Goal: Transaction & Acquisition: Purchase product/service

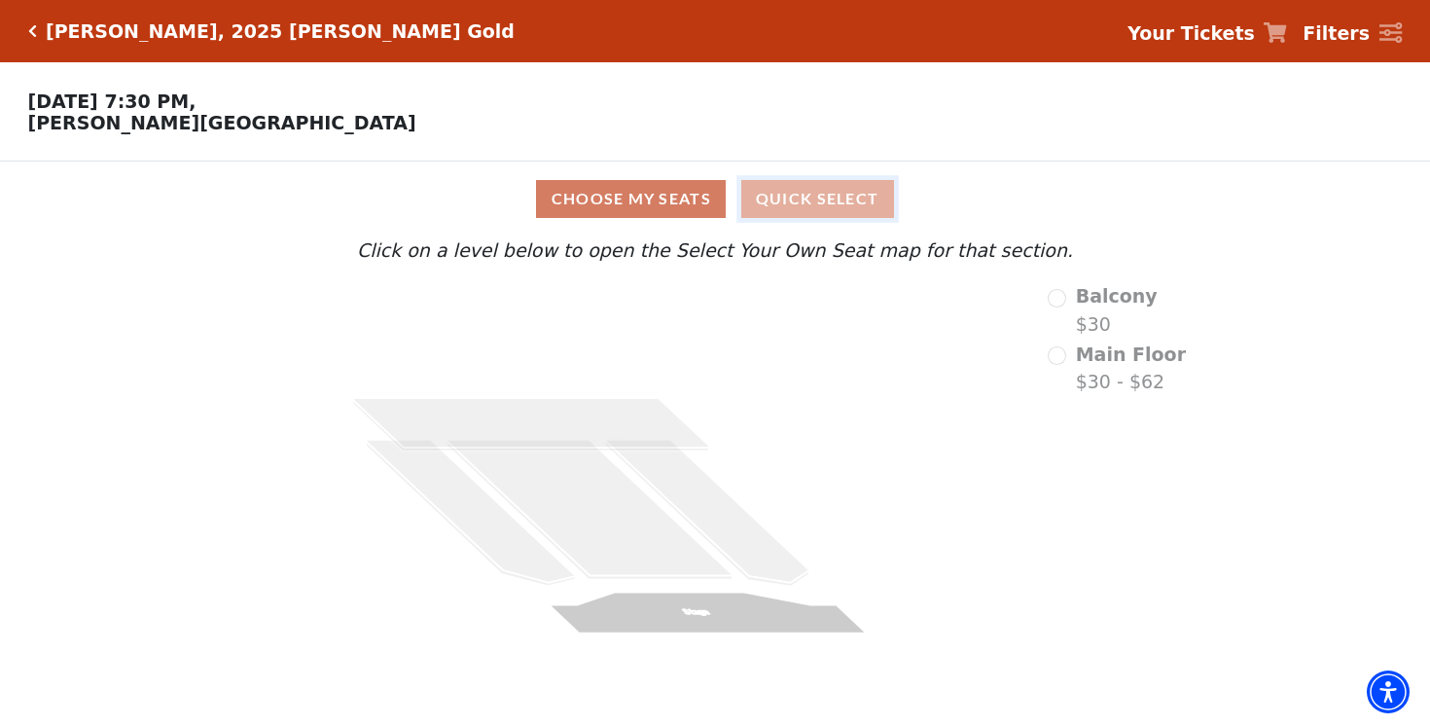
click at [809, 197] on button "Quick Select" at bounding box center [817, 199] width 153 height 38
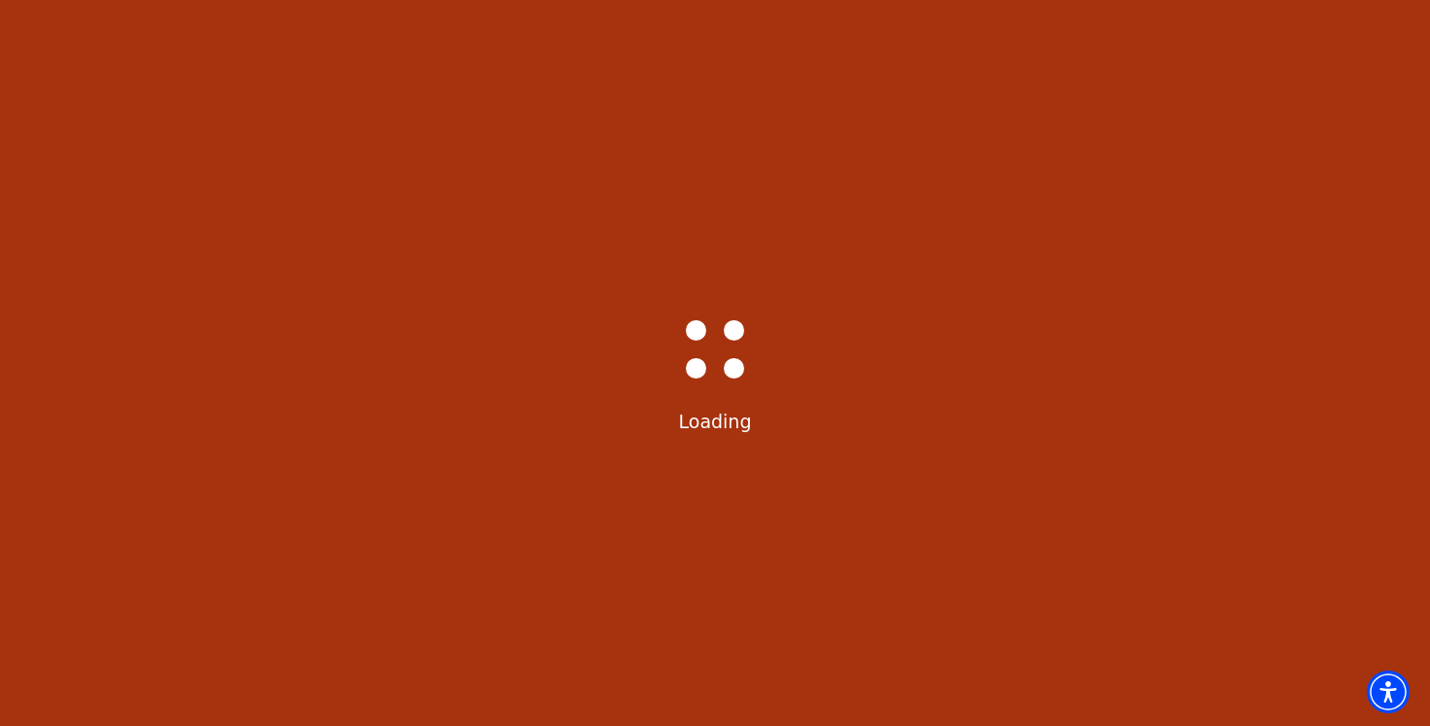
select select "6501"
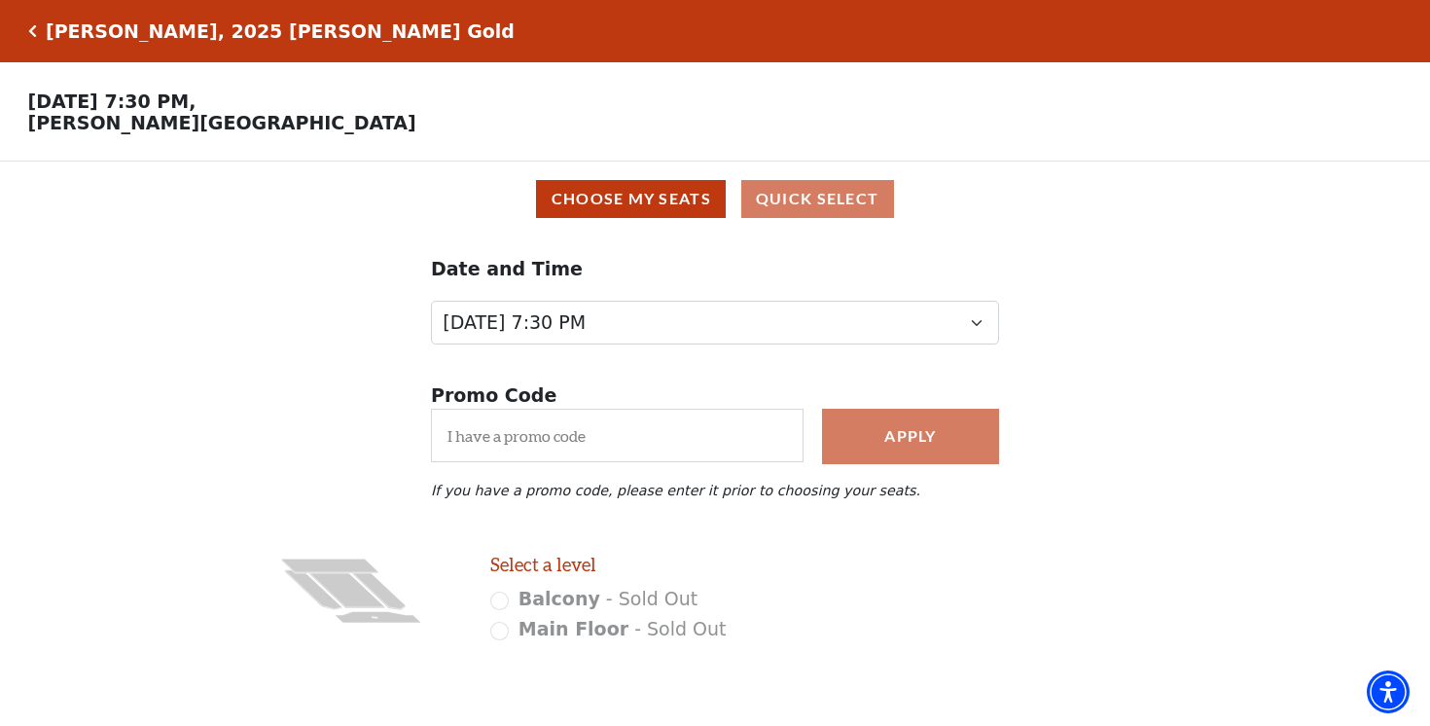
click at [31, 34] on icon "Click here to go back to filters" at bounding box center [32, 31] width 9 height 14
click at [32, 30] on icon "Click here to go back to filters" at bounding box center [32, 31] width 9 height 14
click at [30, 29] on icon "Click here to go back to filters" at bounding box center [32, 31] width 9 height 14
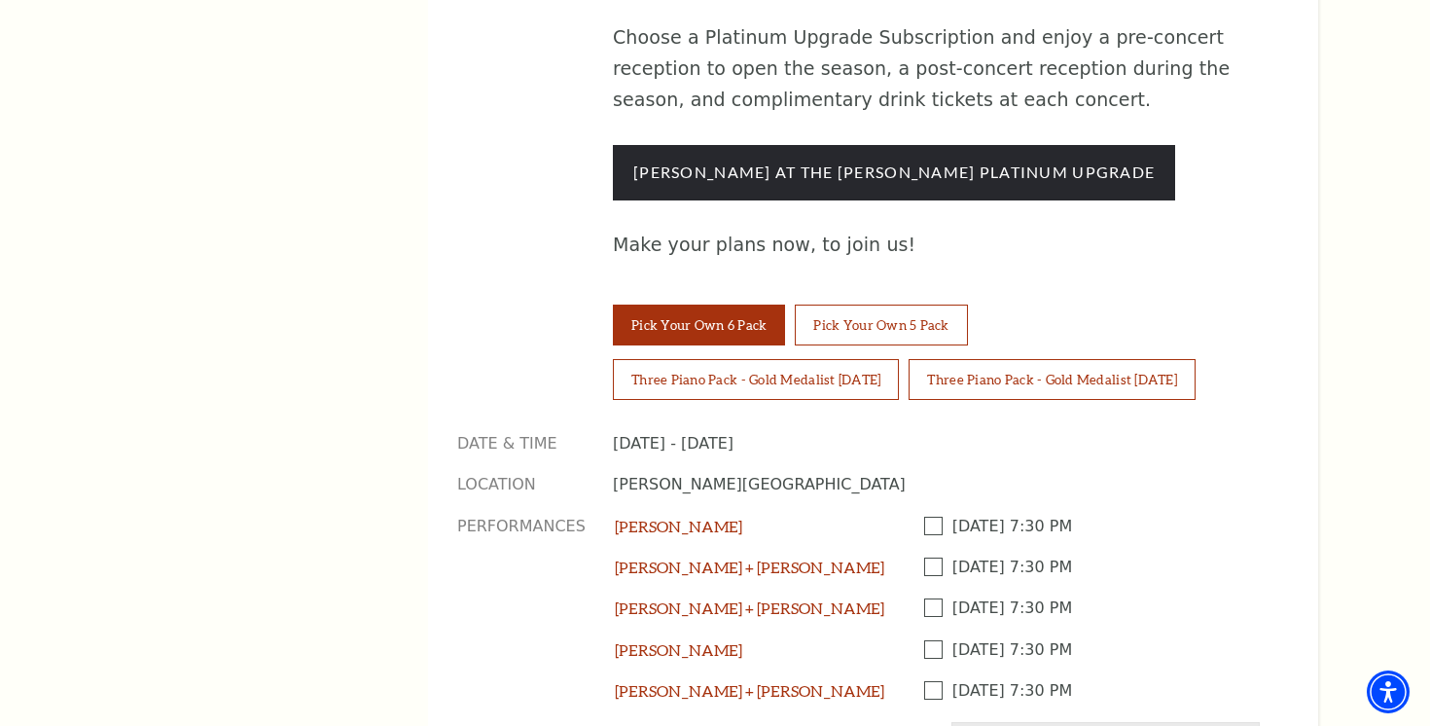
scroll to position [1613, 0]
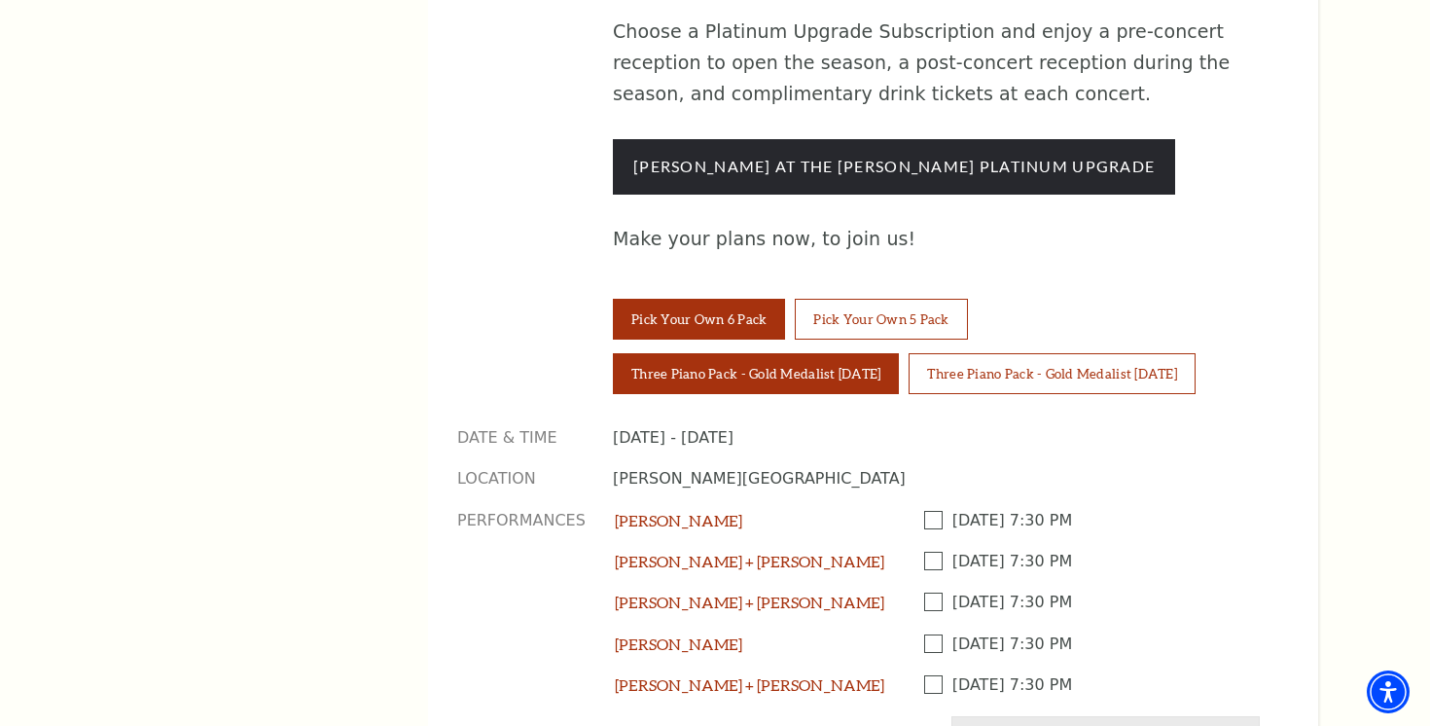
click at [677, 353] on button "Three Piano Pack - Gold Medalist [DATE]" at bounding box center [756, 373] width 286 height 41
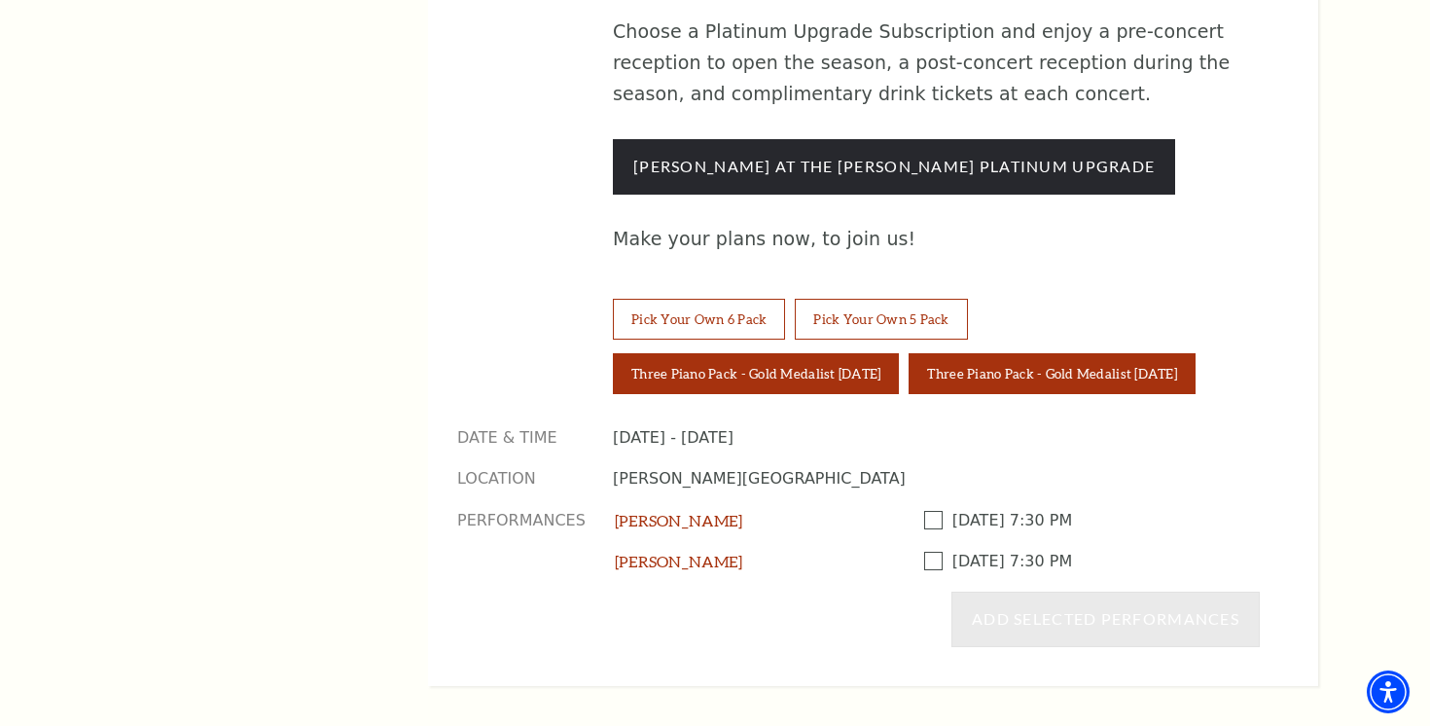
click at [1060, 353] on button "Three Piano Pack - Gold Medalist [DATE]" at bounding box center [1051, 373] width 286 height 41
click at [867, 353] on button "Three Piano Pack - Gold Medalist [DATE]" at bounding box center [756, 373] width 286 height 41
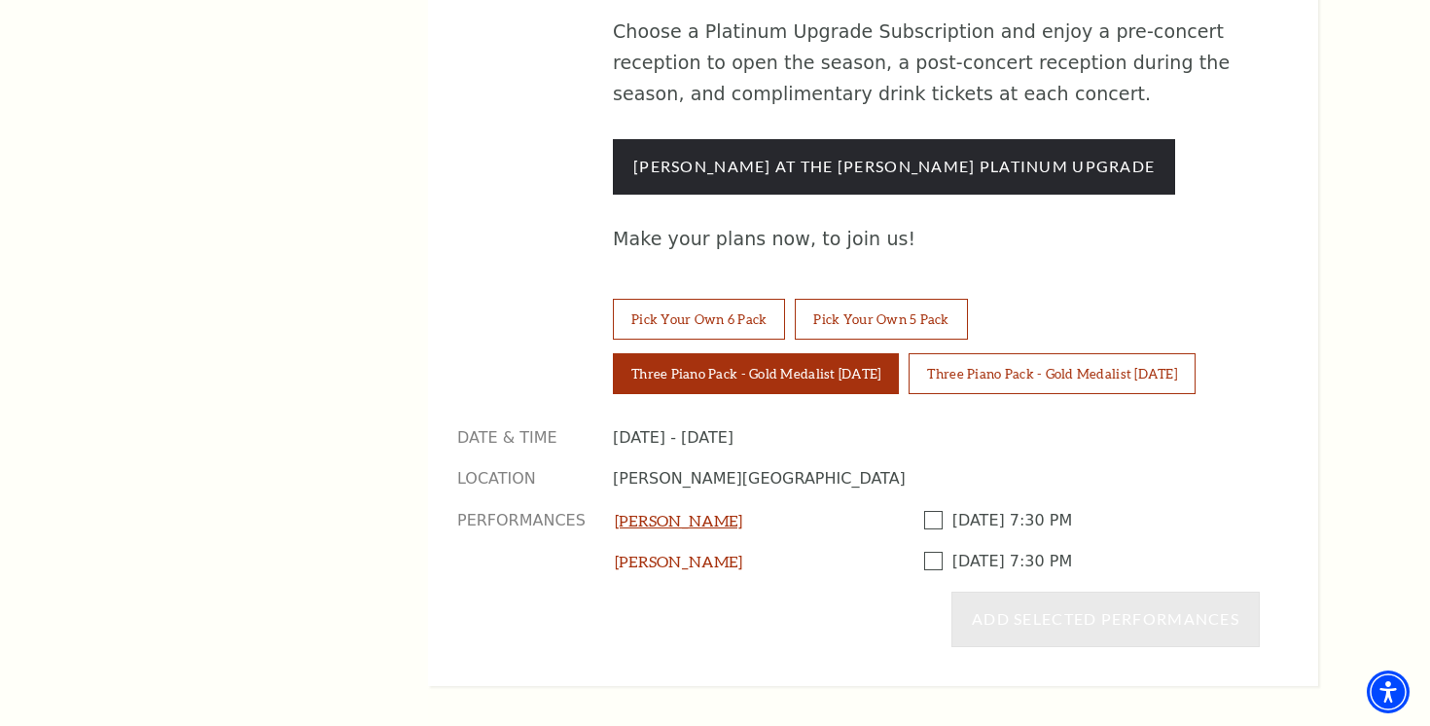
click at [643, 511] on link "[PERSON_NAME]" at bounding box center [678, 520] width 127 height 18
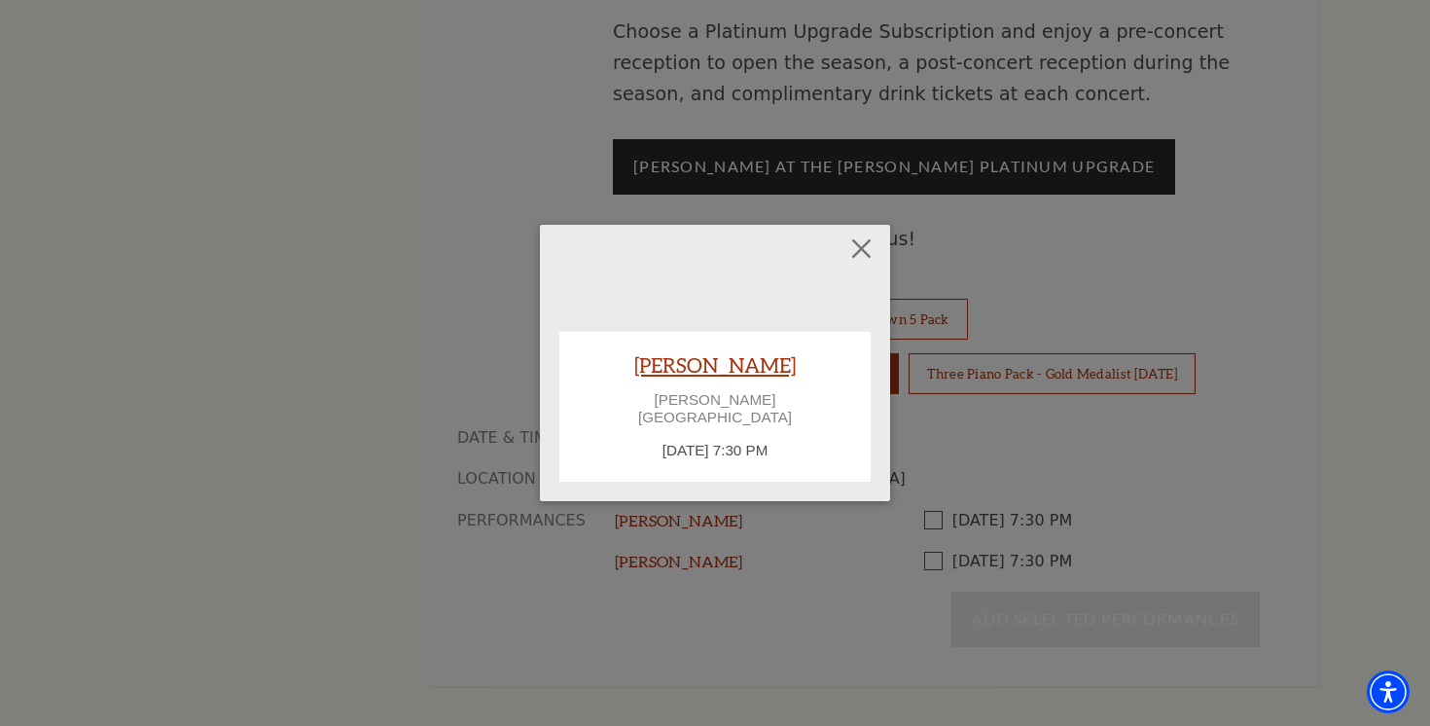
click at [696, 373] on link "[PERSON_NAME]" at bounding box center [714, 364] width 161 height 26
click at [703, 375] on link "[PERSON_NAME]" at bounding box center [714, 364] width 161 height 26
click at [858, 259] on button "Close" at bounding box center [861, 248] width 37 height 37
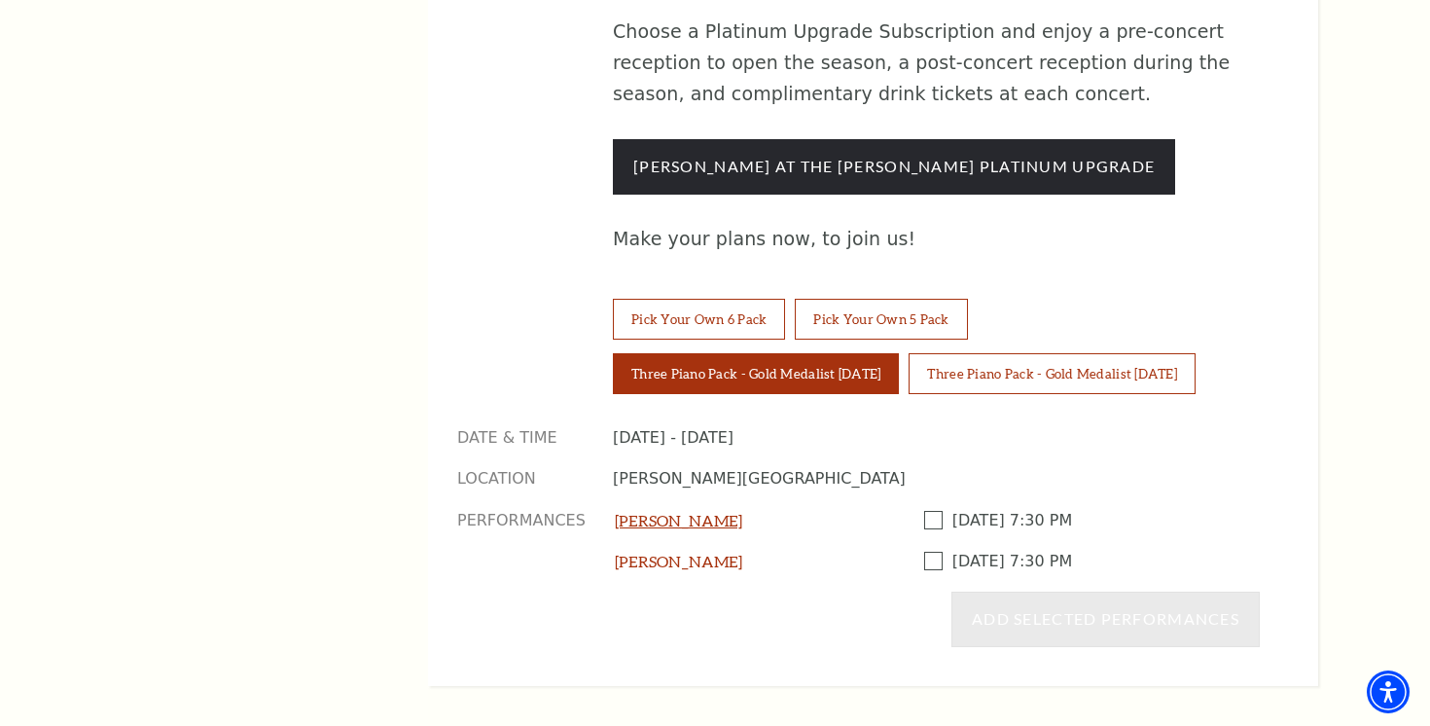
click at [672, 511] on link "[PERSON_NAME]" at bounding box center [678, 520] width 127 height 18
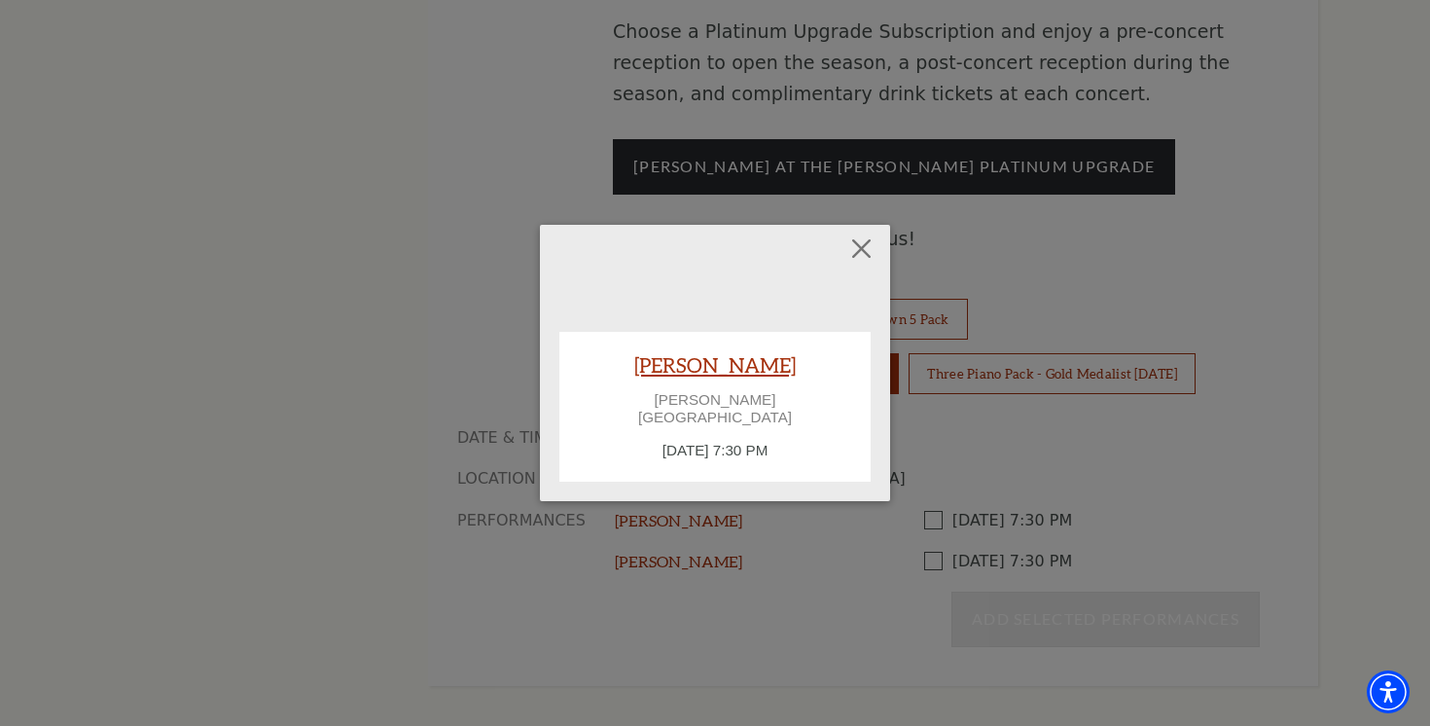
click at [692, 372] on link "[PERSON_NAME]" at bounding box center [714, 364] width 161 height 26
click at [862, 263] on button "Close" at bounding box center [861, 248] width 37 height 37
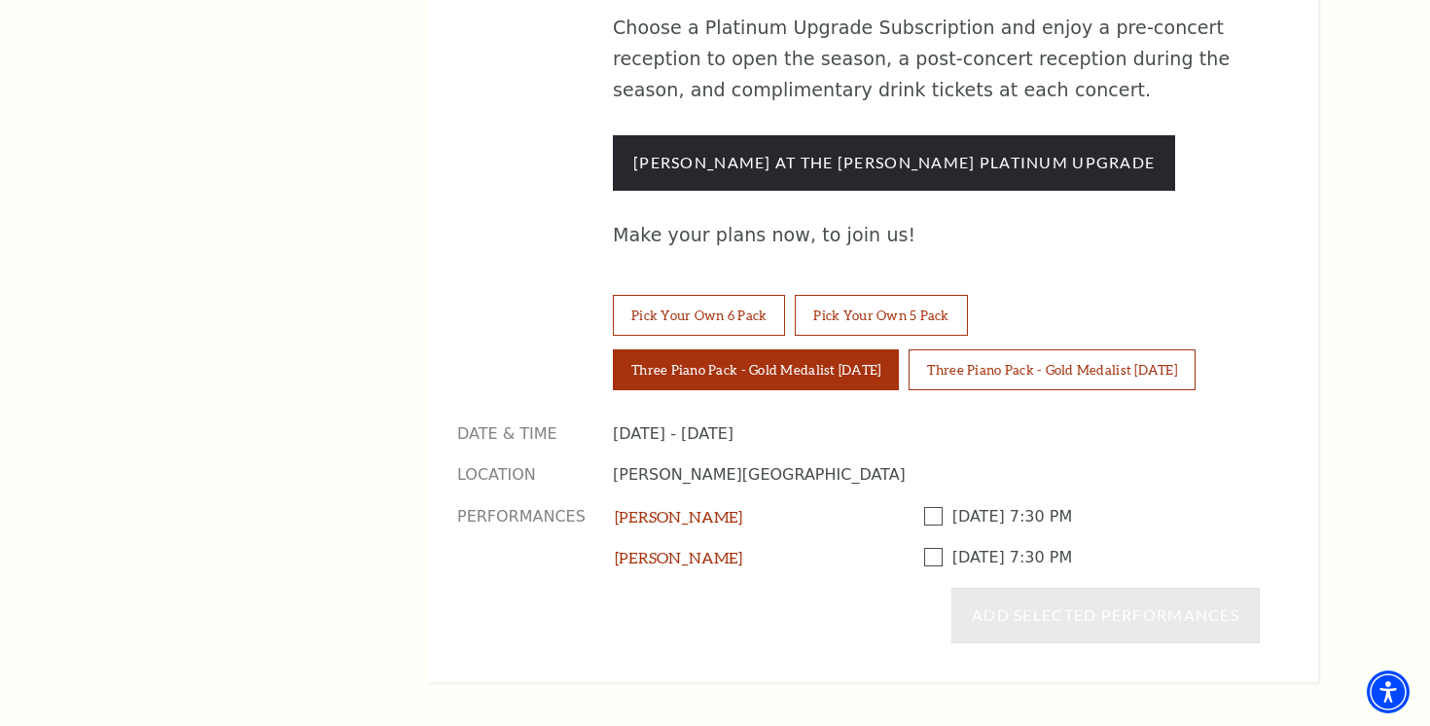
scroll to position [1602, 0]
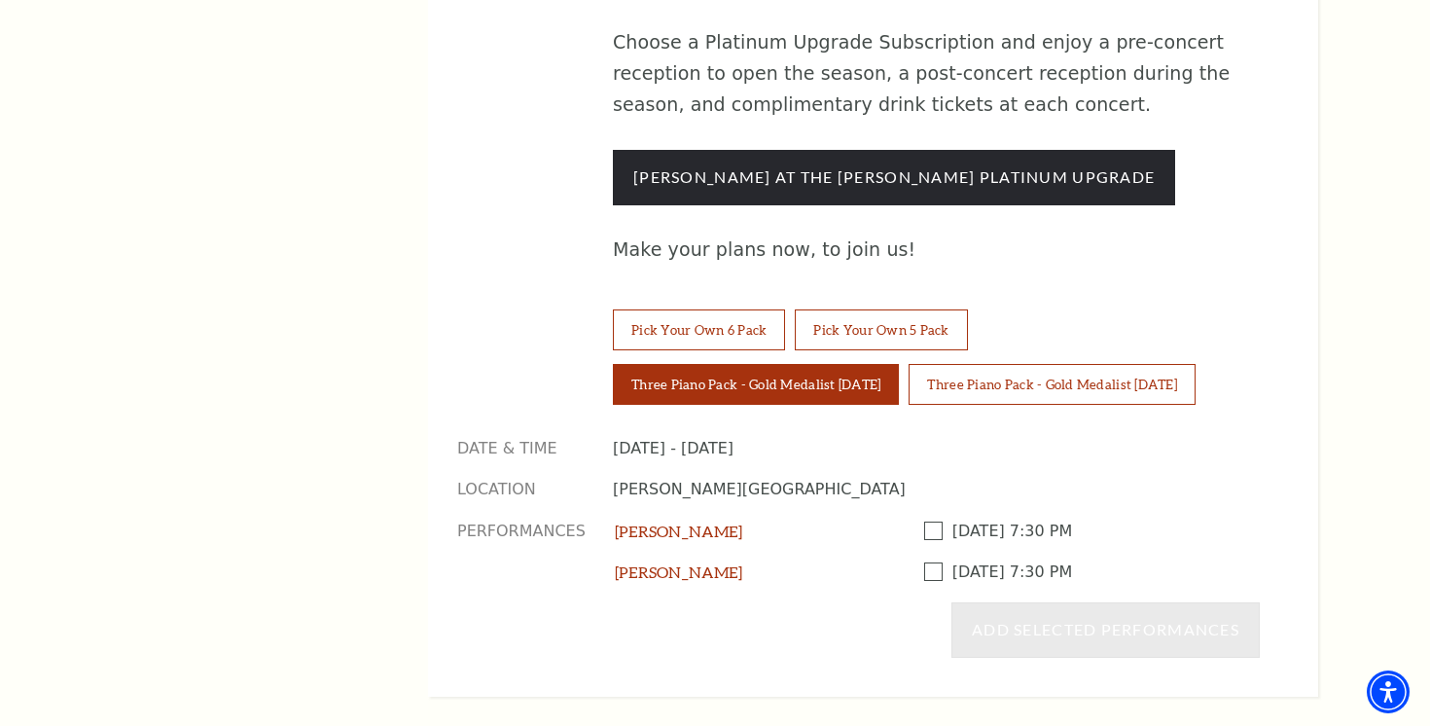
click at [927, 521] on span at bounding box center [938, 530] width 28 height 18
click at [0, 0] on input "Checkbox field" at bounding box center [0, 0] width 0 height 0
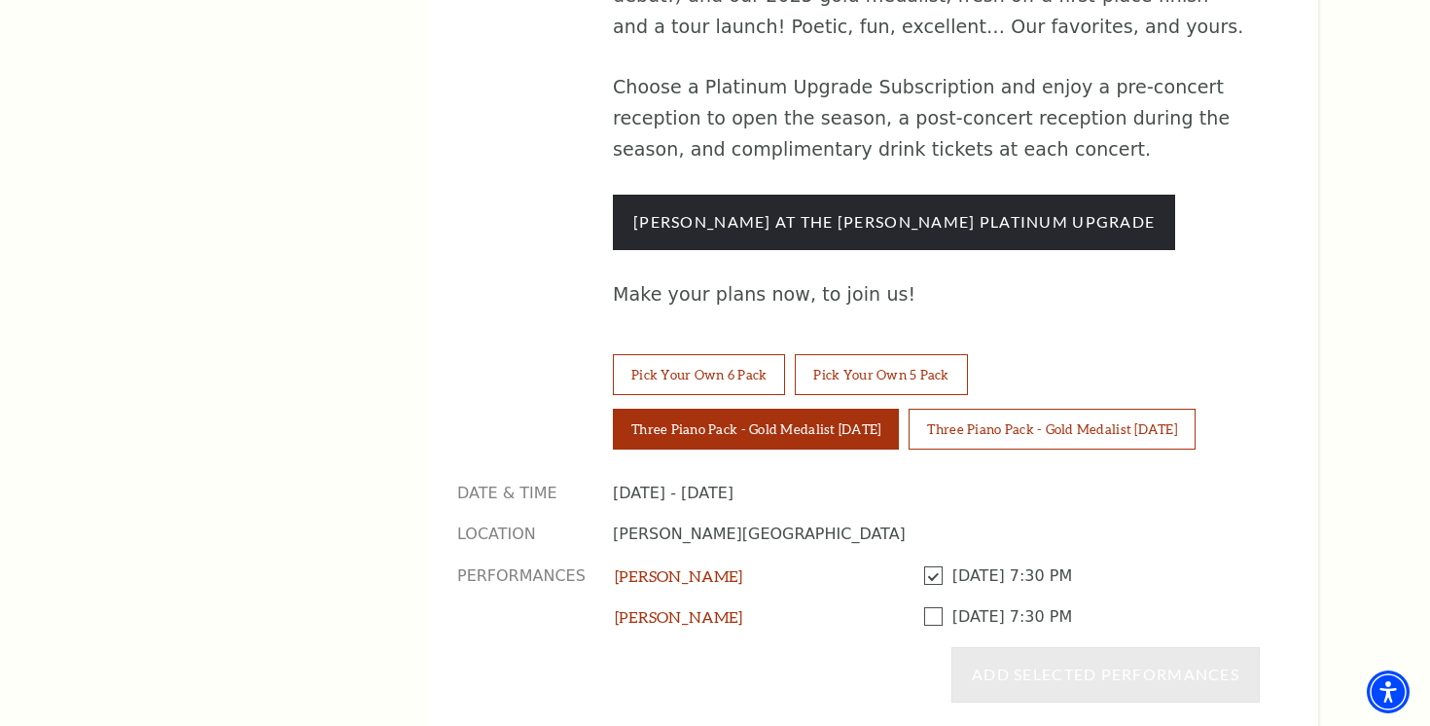
scroll to position [1558, 0]
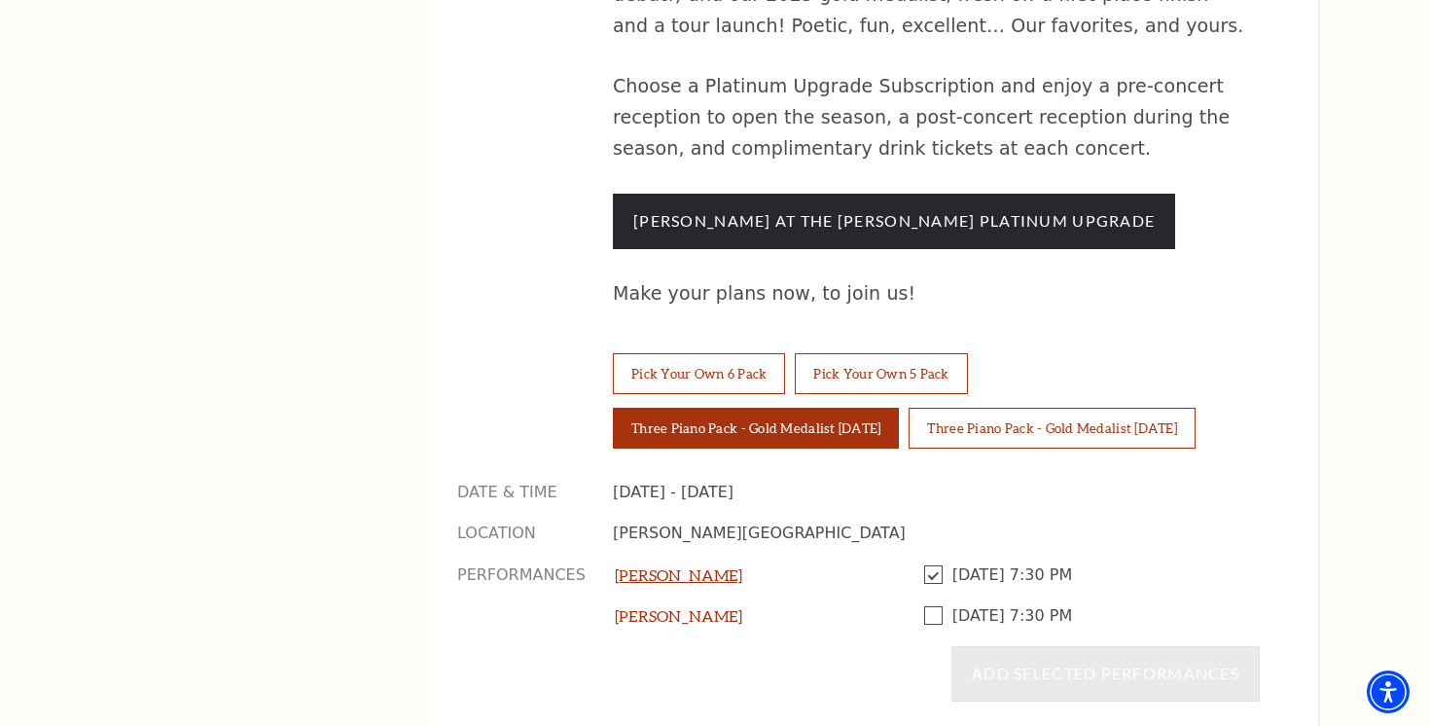
click at [665, 565] on link "[PERSON_NAME]" at bounding box center [678, 574] width 127 height 18
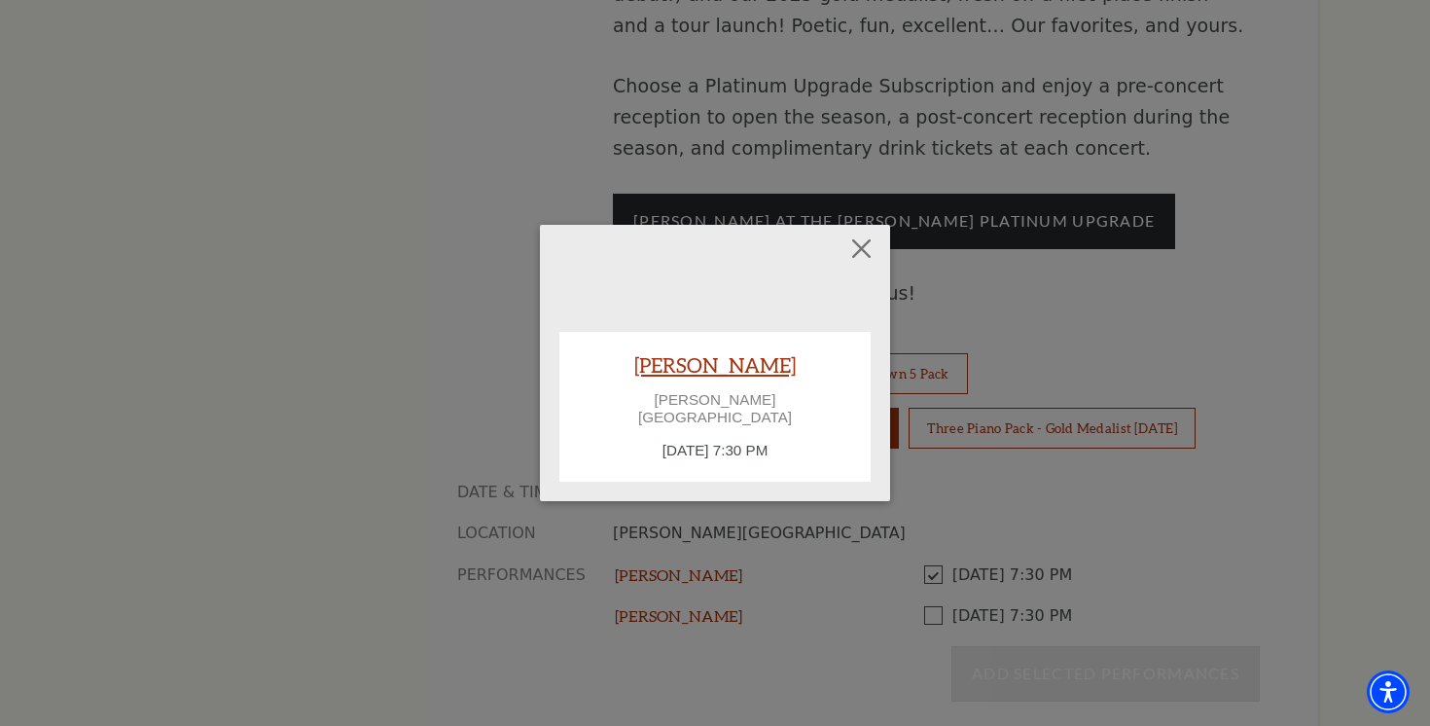
click at [706, 377] on link "[PERSON_NAME]" at bounding box center [714, 364] width 161 height 26
click at [861, 254] on button "Close" at bounding box center [861, 248] width 37 height 37
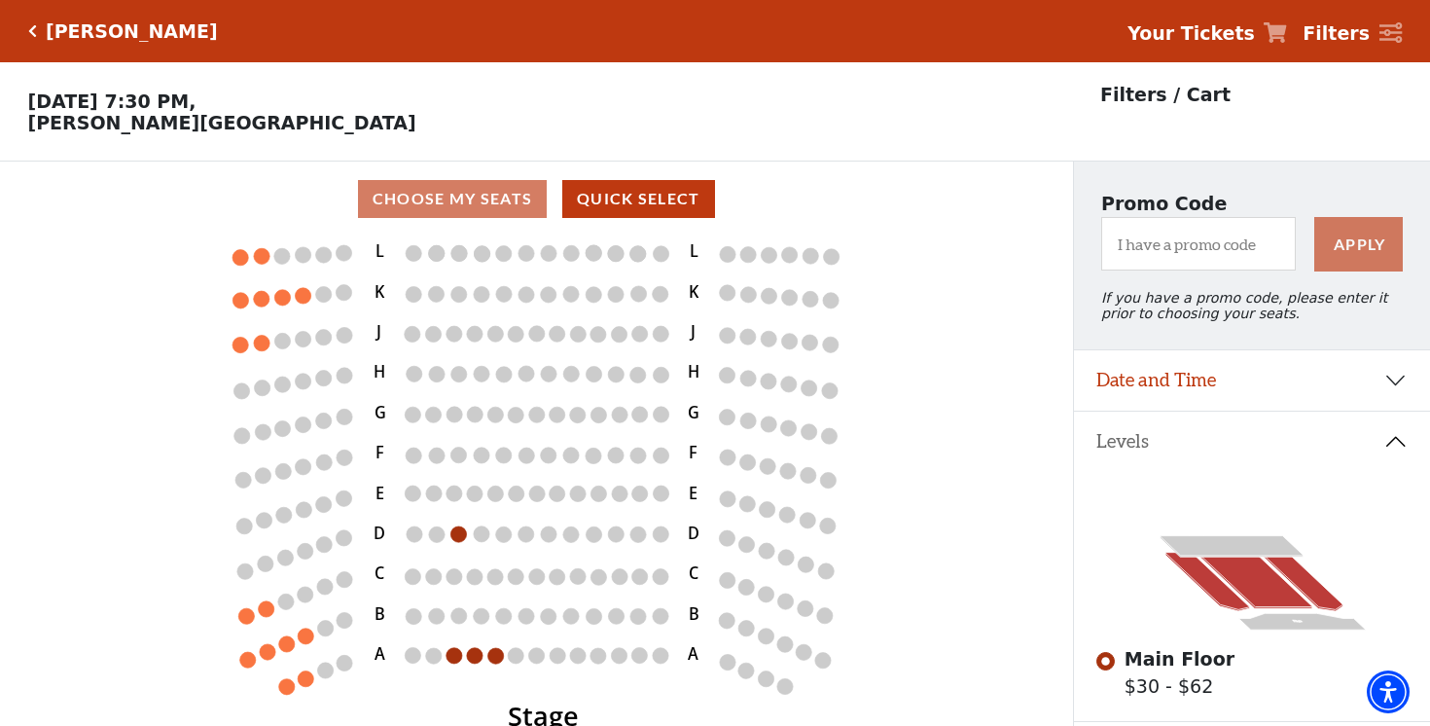
scroll to position [121, 0]
